Goal: Find specific page/section: Find specific page/section

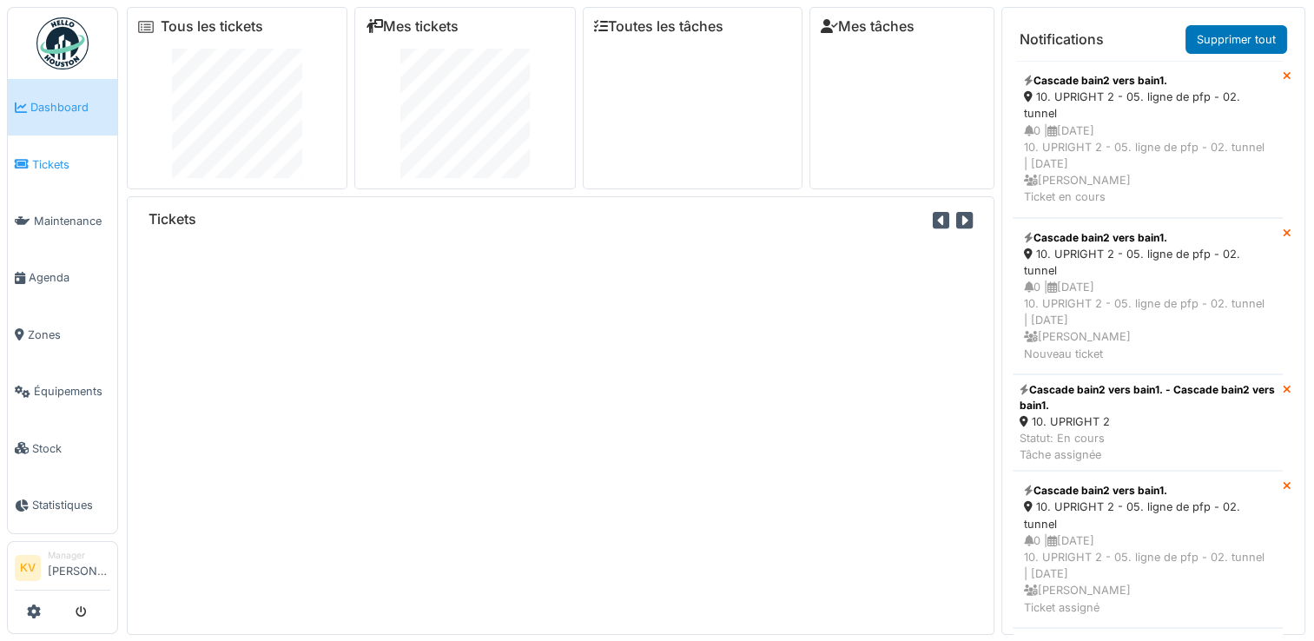
click at [61, 160] on span "Tickets" at bounding box center [71, 164] width 78 height 16
click at [46, 165] on span "Tickets" at bounding box center [71, 164] width 78 height 16
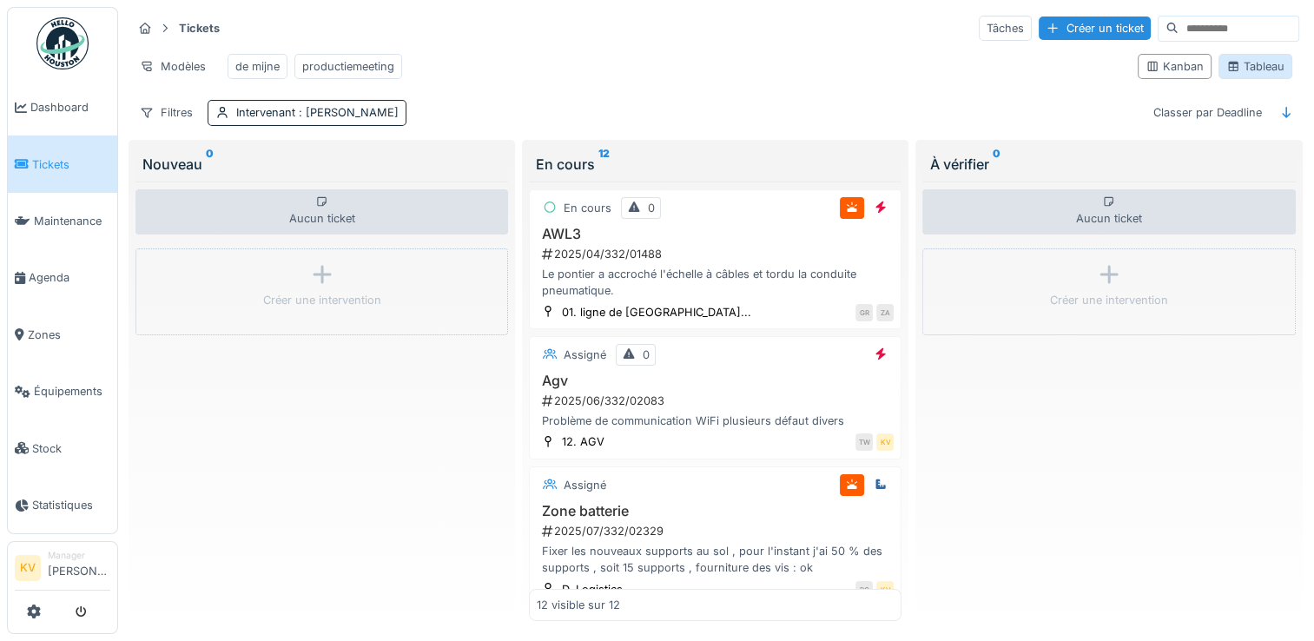
click at [1252, 69] on div "Tableau" at bounding box center [1255, 66] width 58 height 16
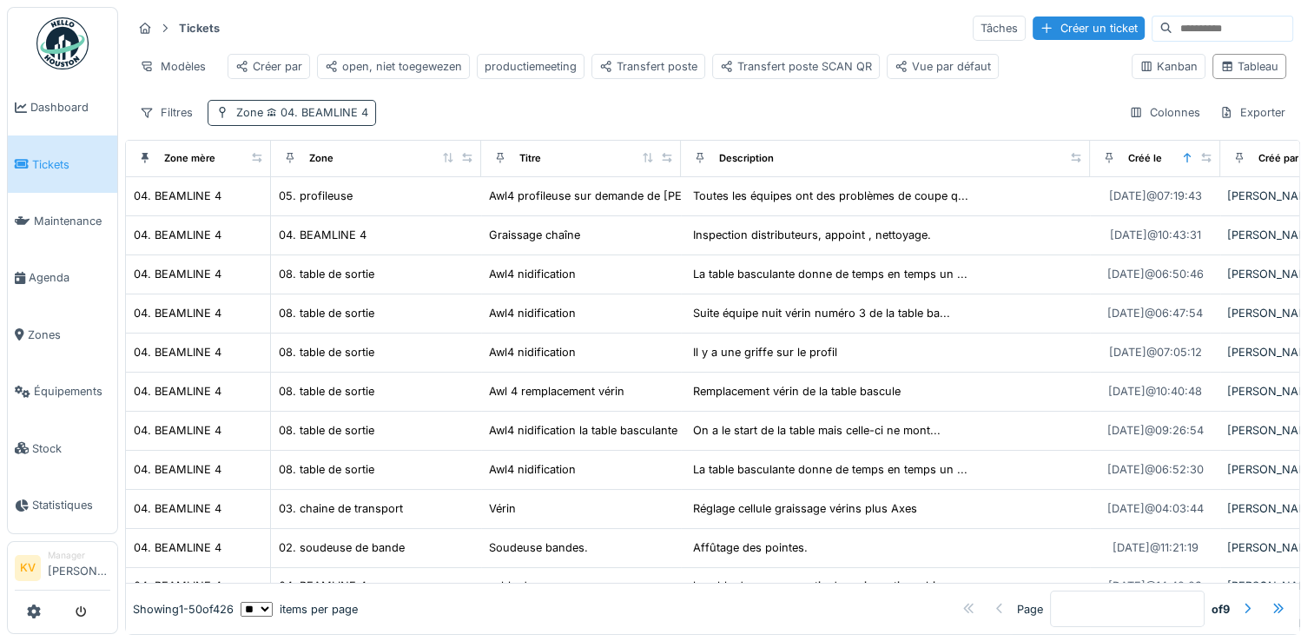
click at [323, 119] on span "04. BEAMLINE 4" at bounding box center [315, 112] width 105 height 13
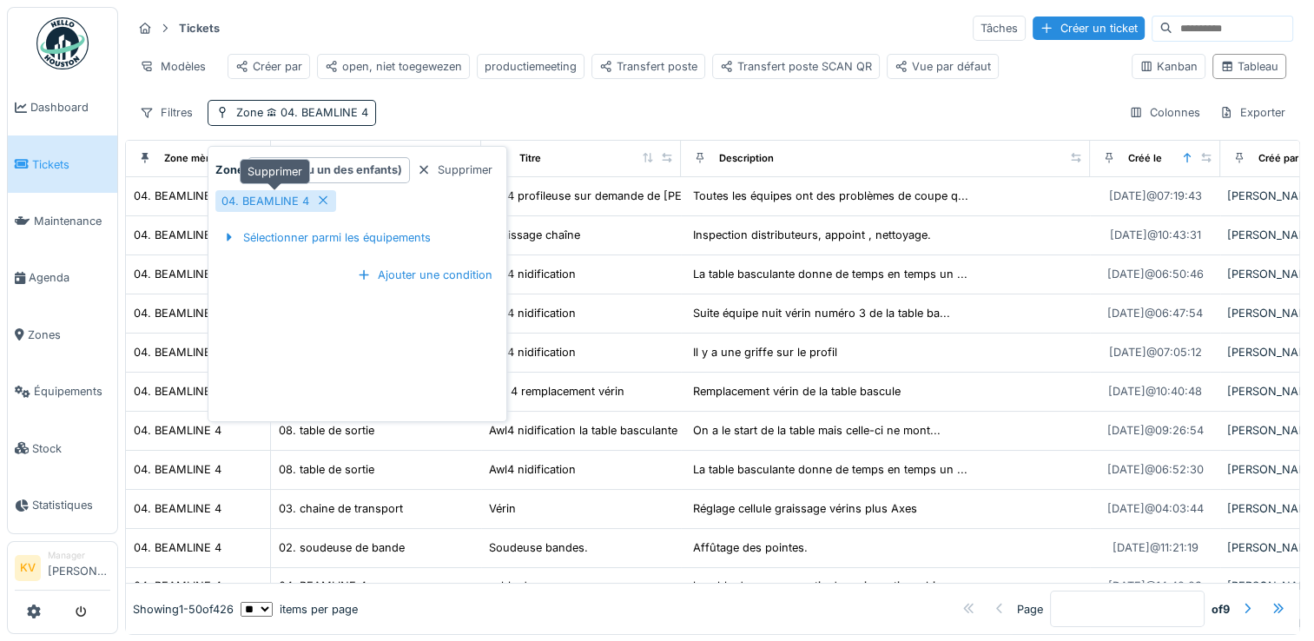
click at [321, 201] on icon at bounding box center [323, 200] width 9 height 9
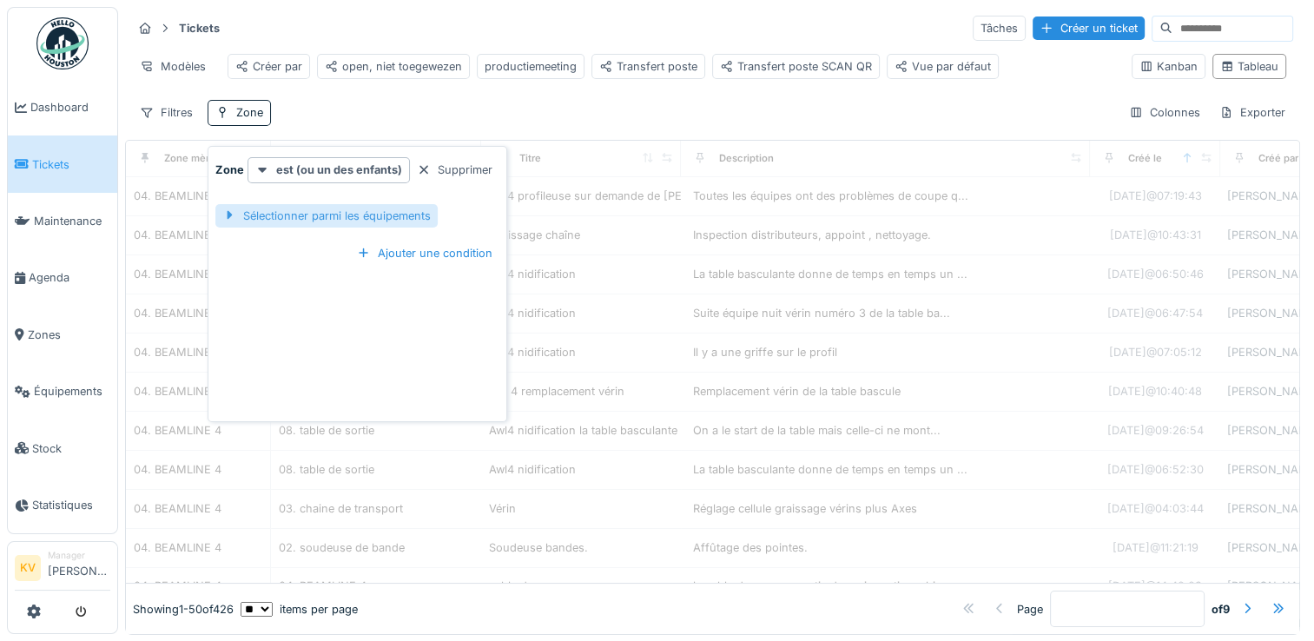
click at [316, 214] on div "Sélectionner parmi les équipements" at bounding box center [326, 215] width 222 height 23
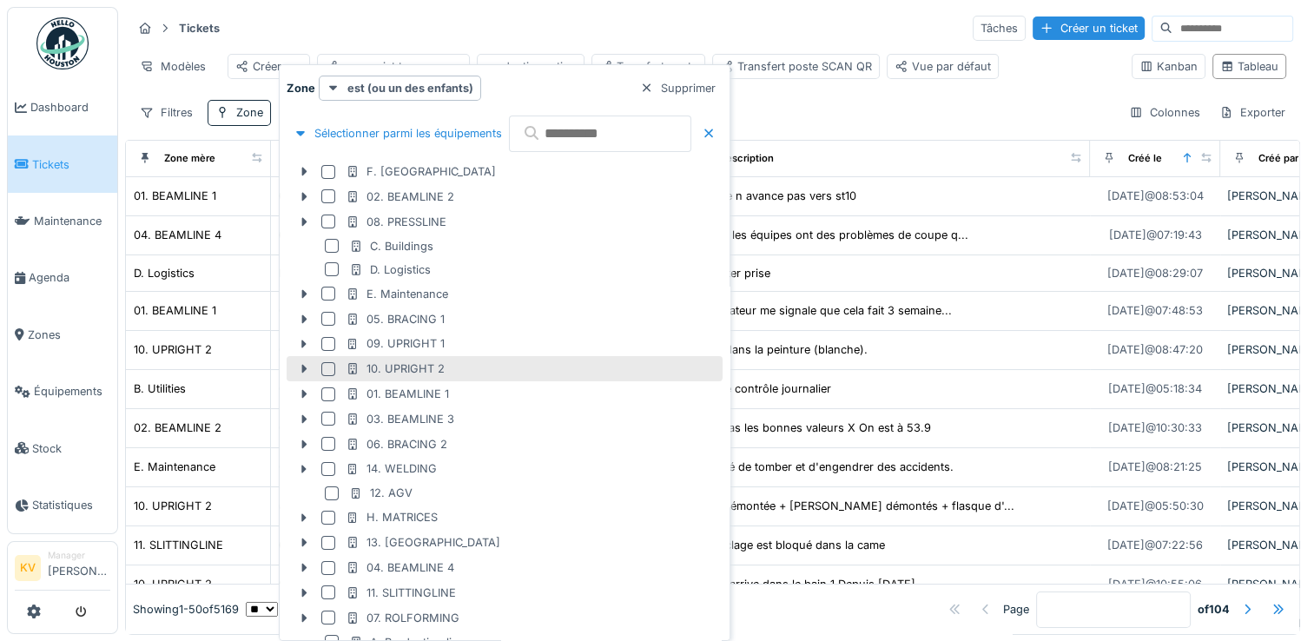
click at [326, 396] on div at bounding box center [328, 394] width 14 height 14
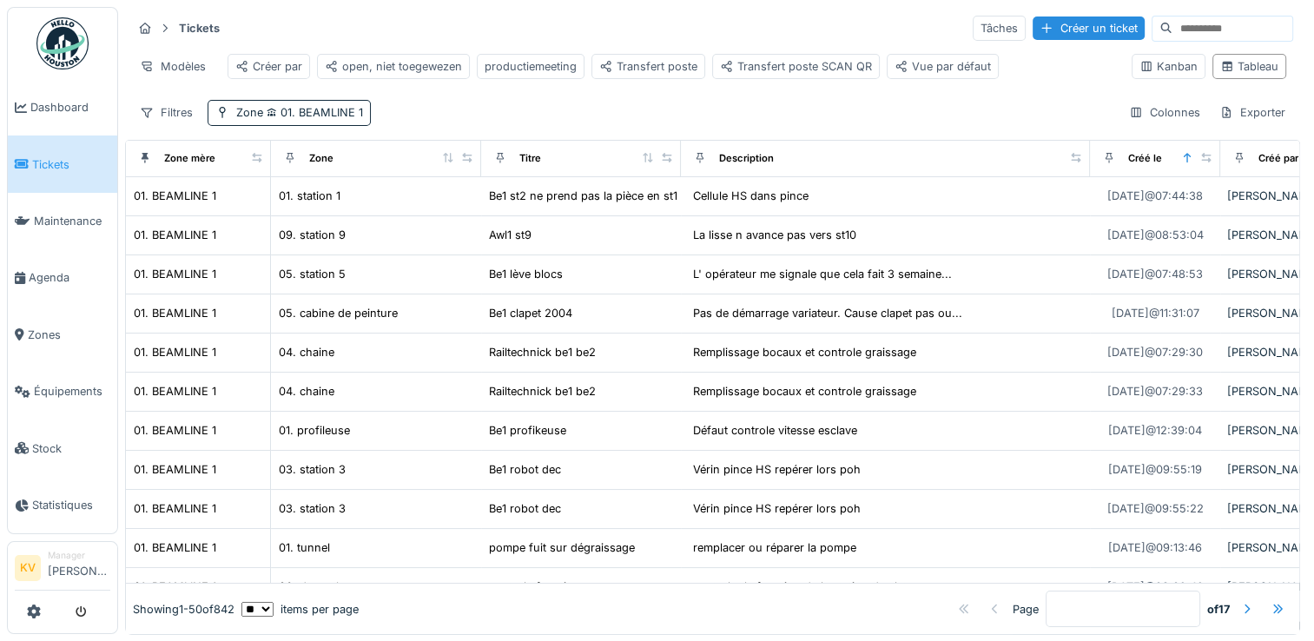
click at [679, 25] on div "Tickets Tâches Créer un ticket" at bounding box center [712, 28] width 1161 height 29
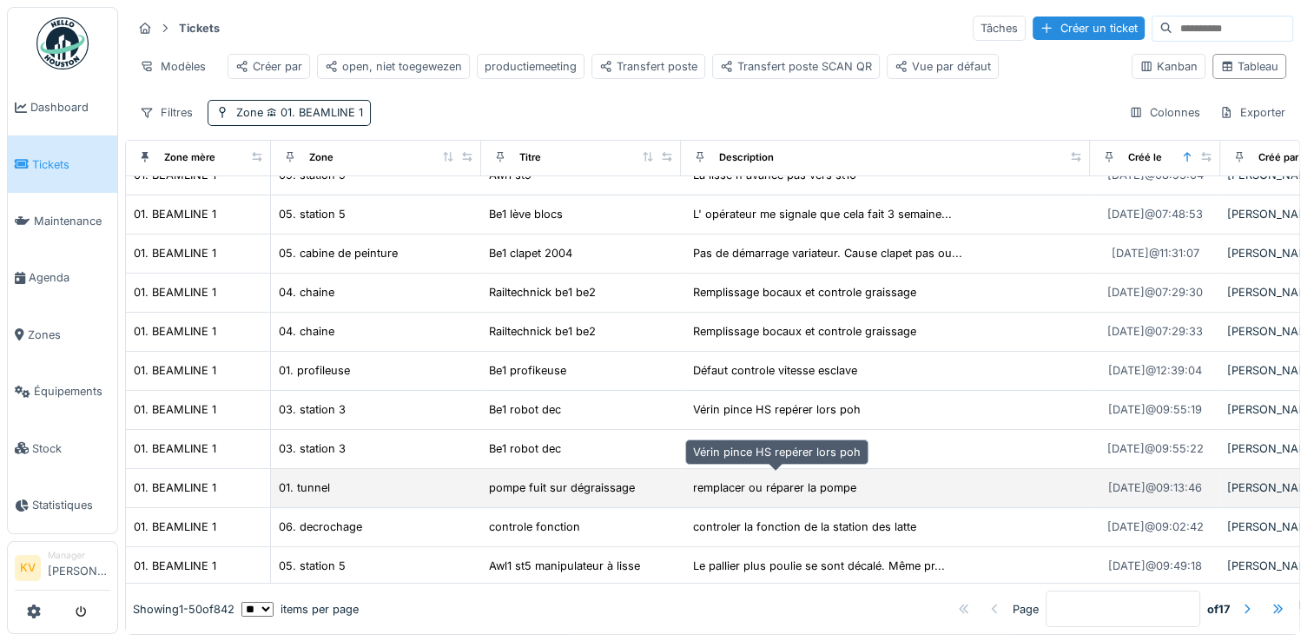
scroll to position [87, 0]
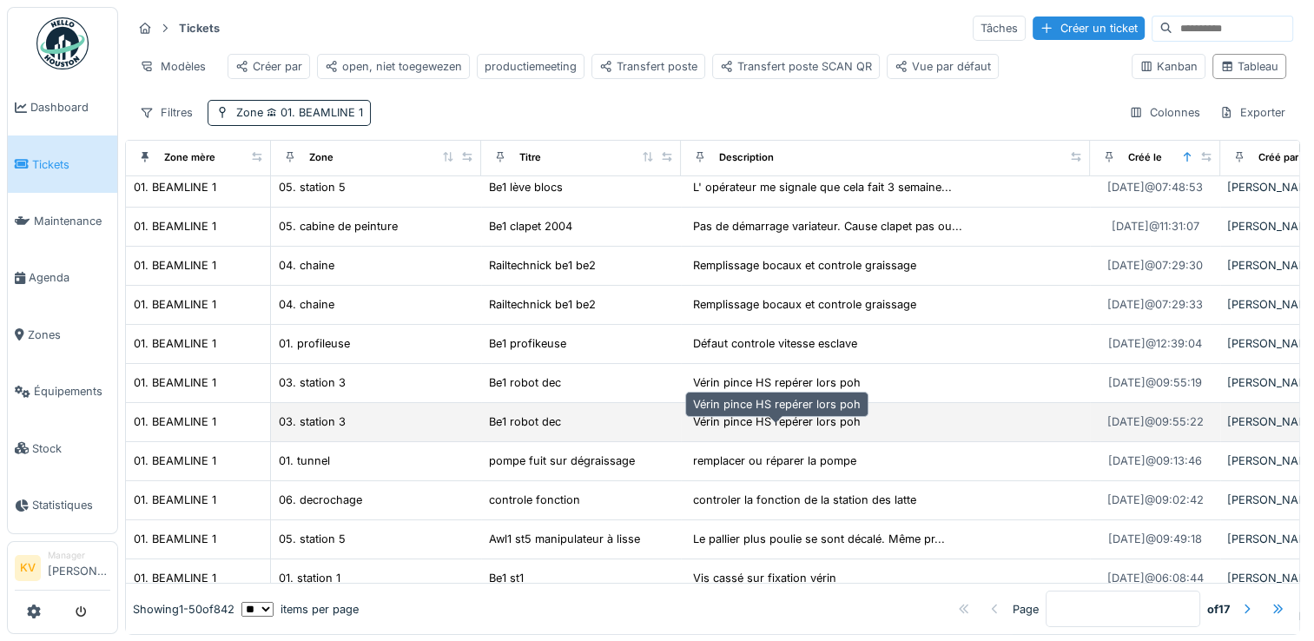
click at [754, 430] on div "Vérin pince HS repérer lors poh" at bounding box center [777, 421] width 168 height 16
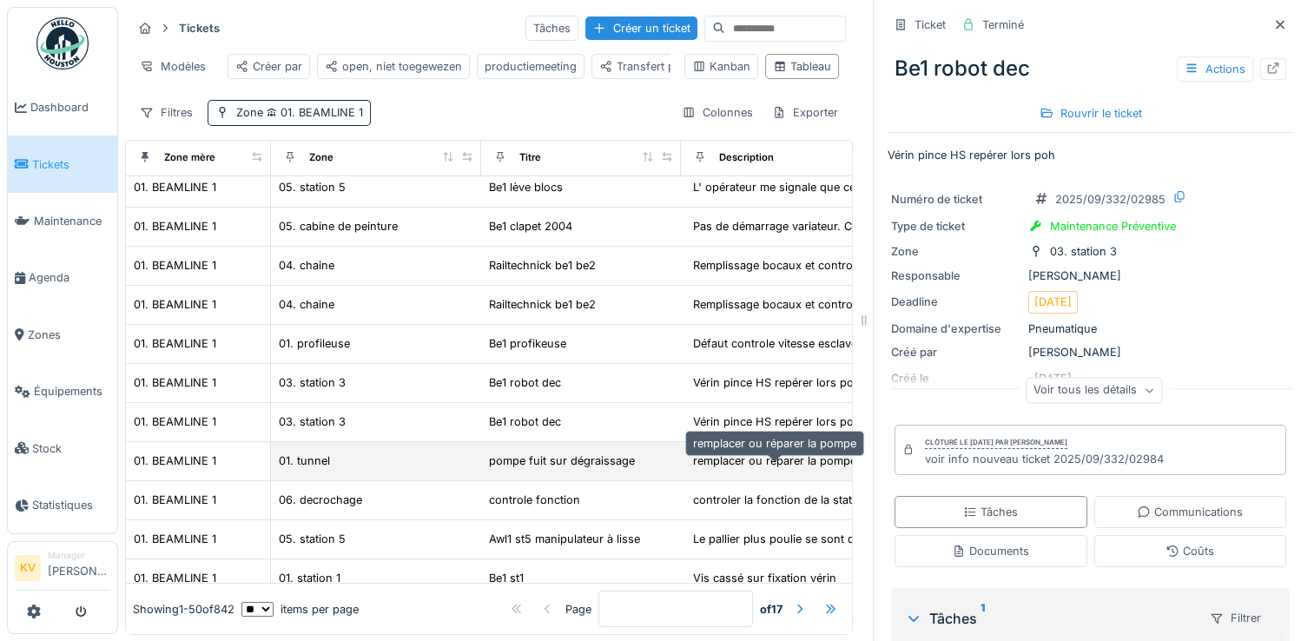
click at [762, 469] on div "remplacer ou réparer la pompe" at bounding box center [774, 460] width 163 height 16
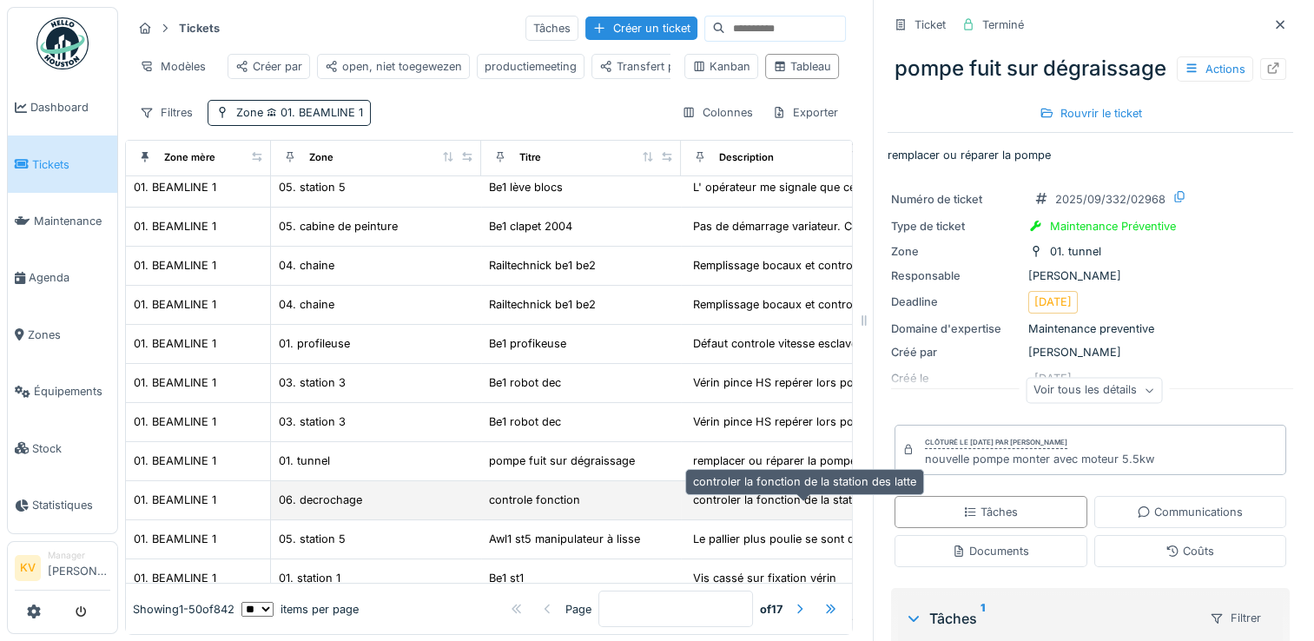
click at [759, 508] on div "controler la fonction de la station des latte" at bounding box center [804, 499] width 223 height 16
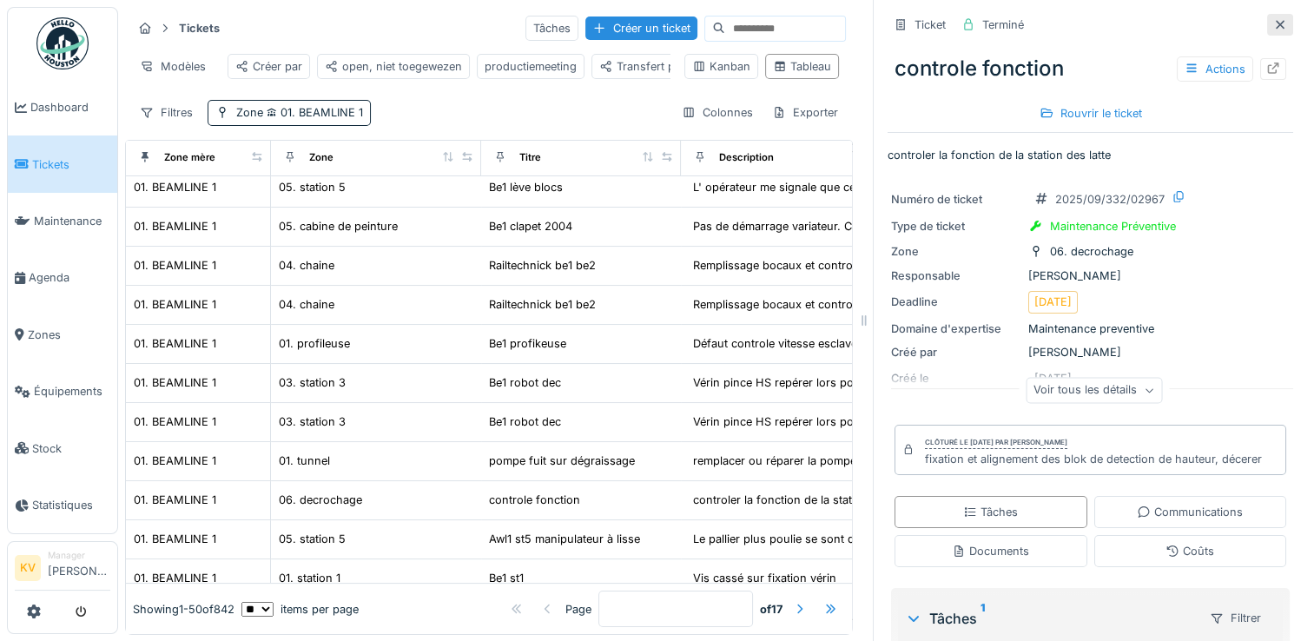
click at [1273, 23] on icon at bounding box center [1280, 24] width 14 height 11
